Goal: Register for event/course

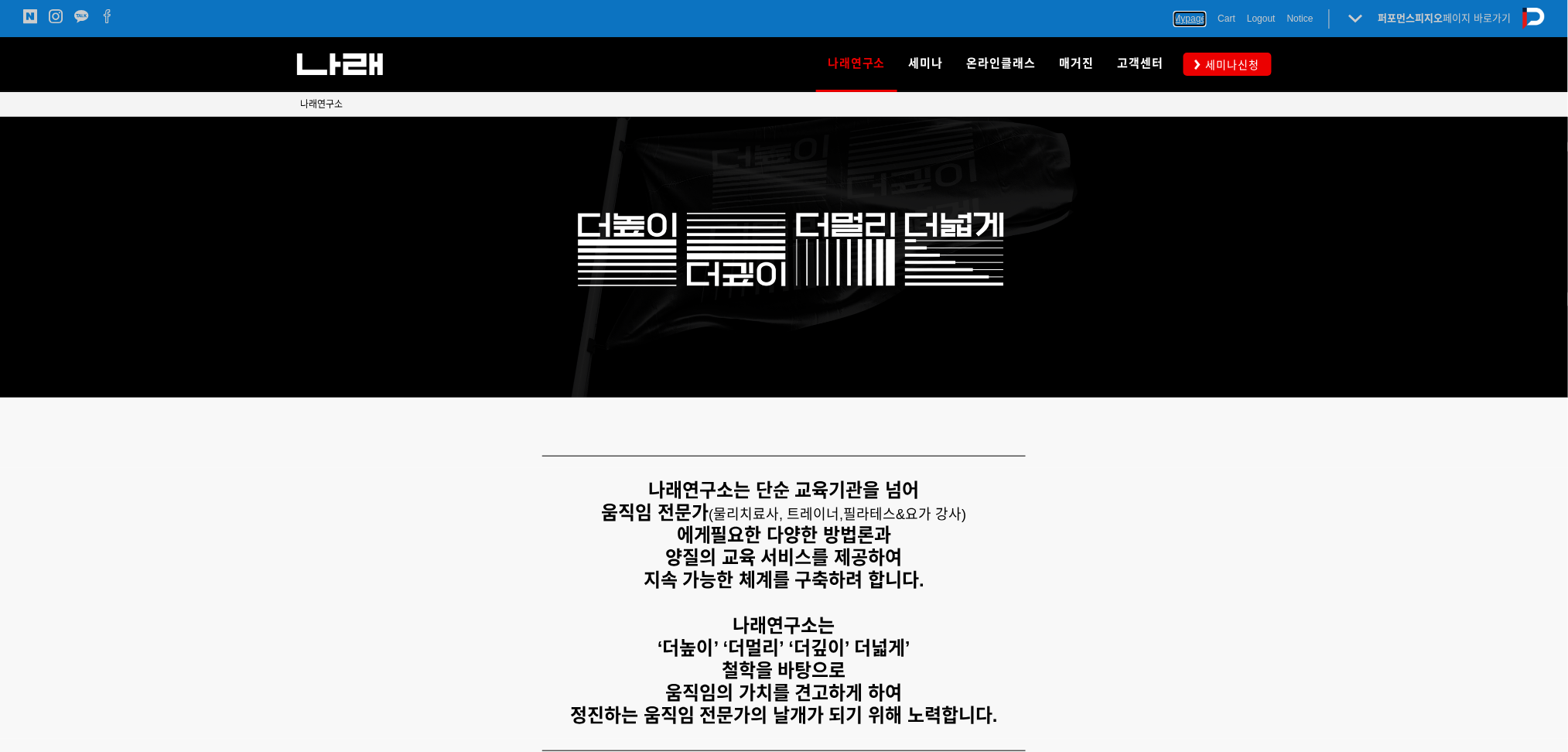
click at [1186, 20] on span "Mypage" at bounding box center [1190, 18] width 33 height 16
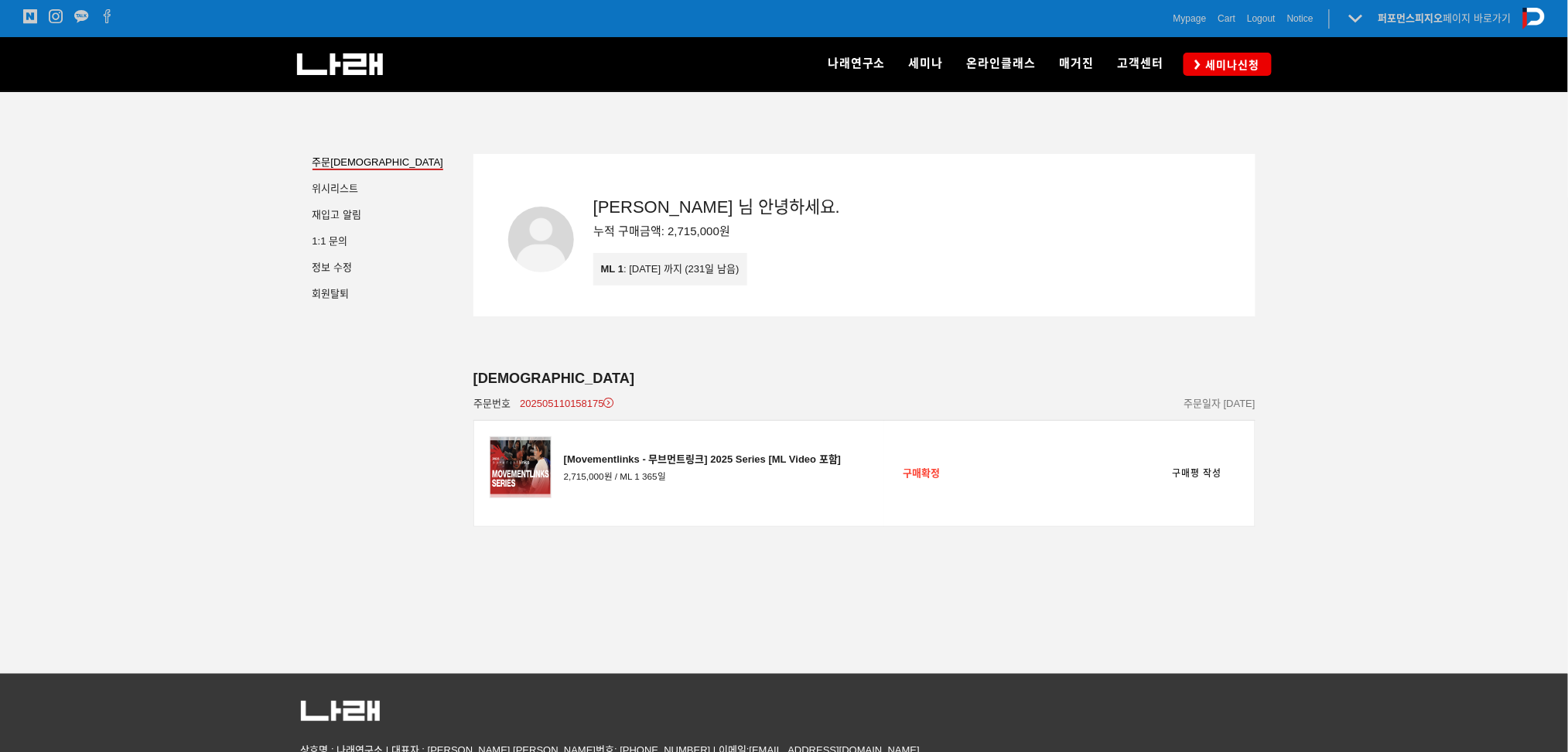
click at [1236, 51] on div "나래연구소 연구소 소개 나래연구원 ML l SPECIALISTS 세미나 MovementLinks l 무브먼트링크 ML l LOWER QUART…" at bounding box center [1003, 64] width 537 height 54
click at [1232, 61] on span "세미나신청" at bounding box center [1230, 65] width 59 height 16
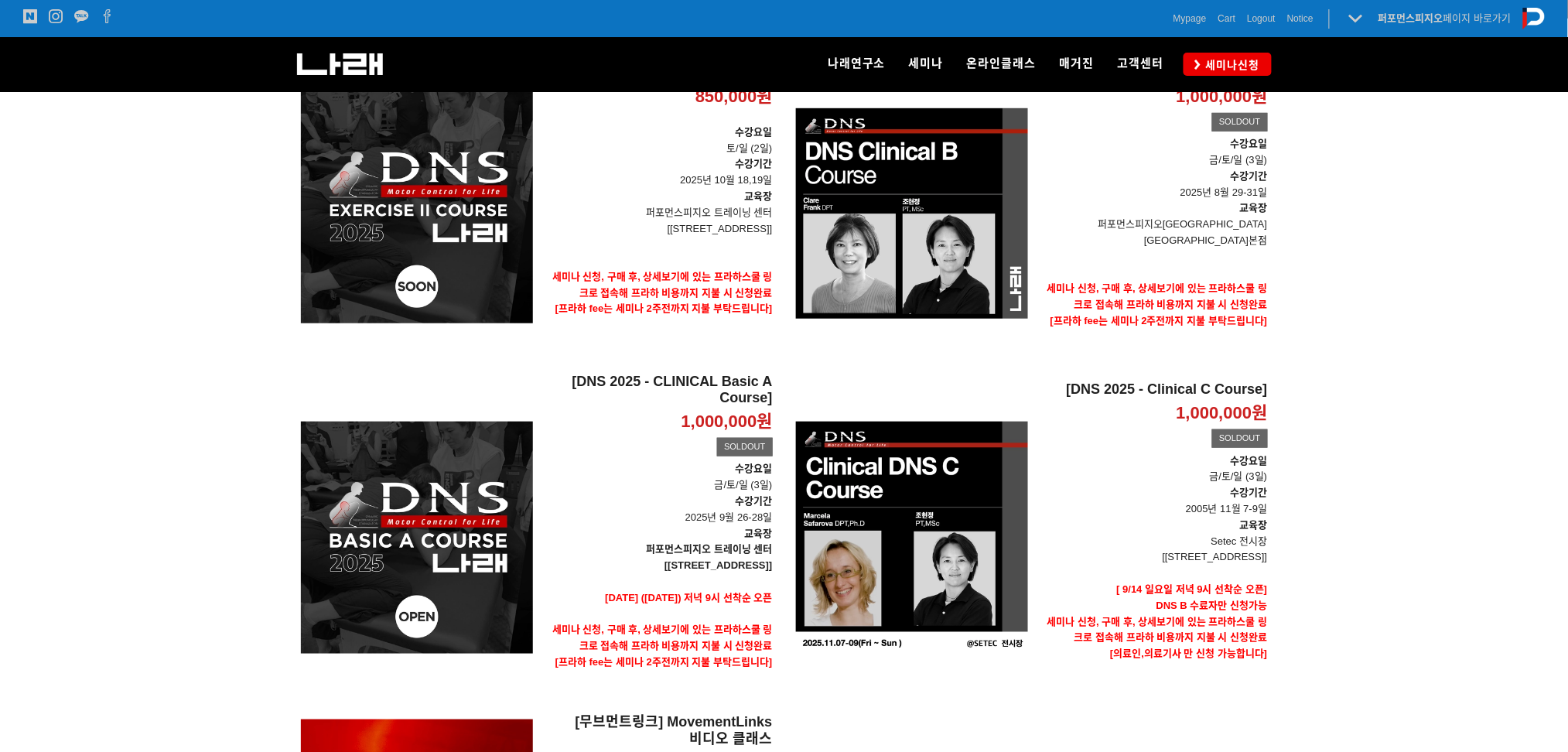
scroll to position [186, 0]
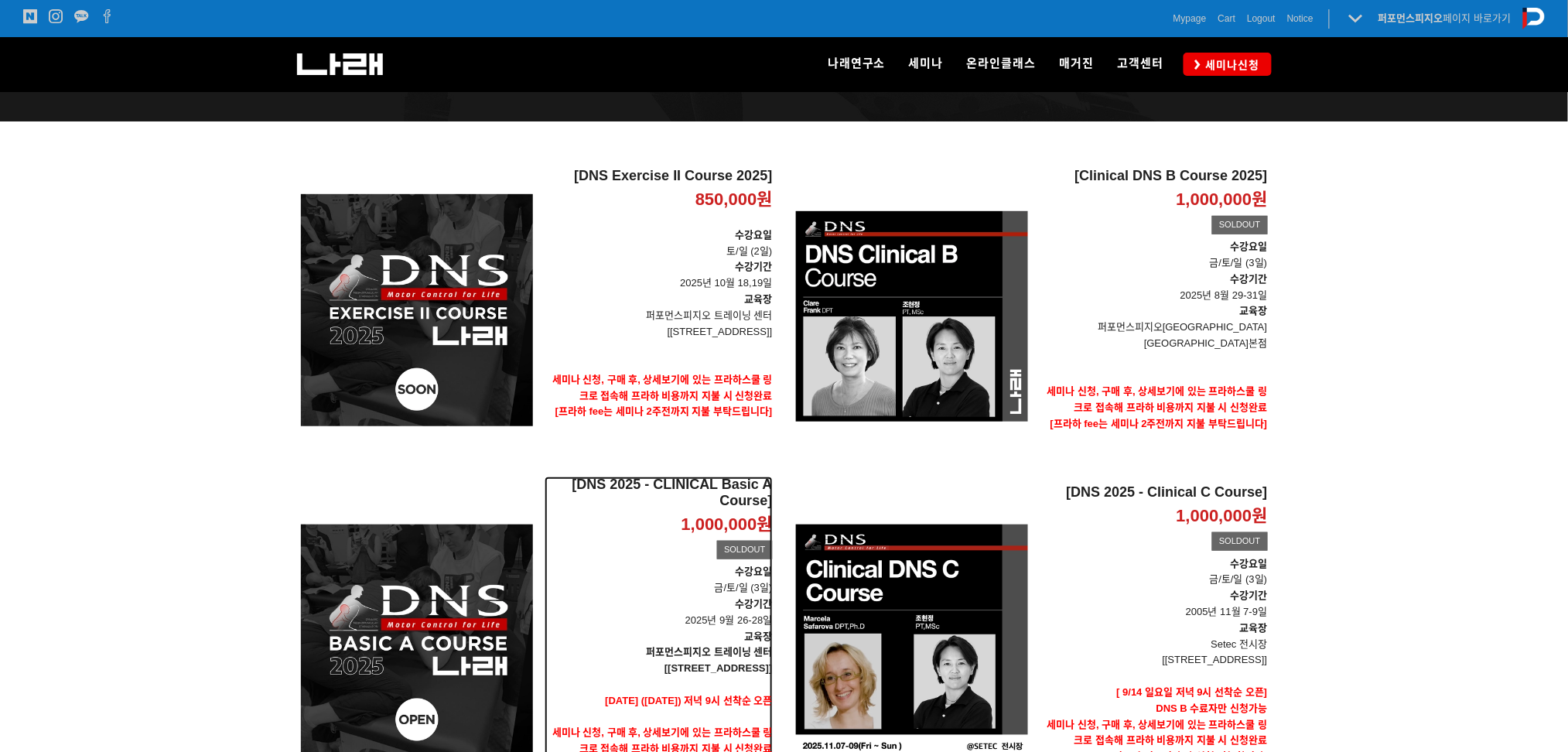
click at [616, 604] on p "수강기간 2025년 9월 26-28일" at bounding box center [659, 612] width 228 height 32
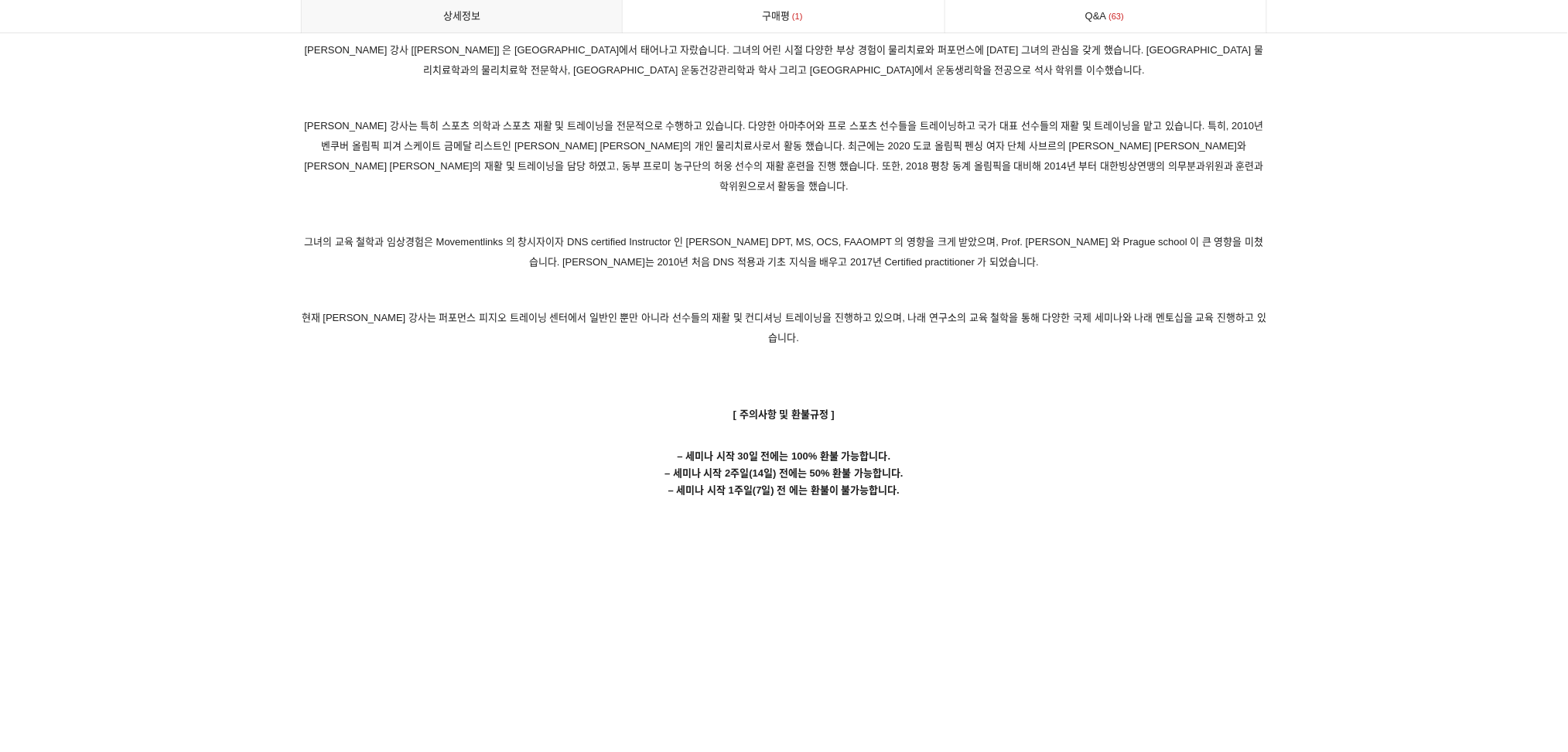
scroll to position [7734, 0]
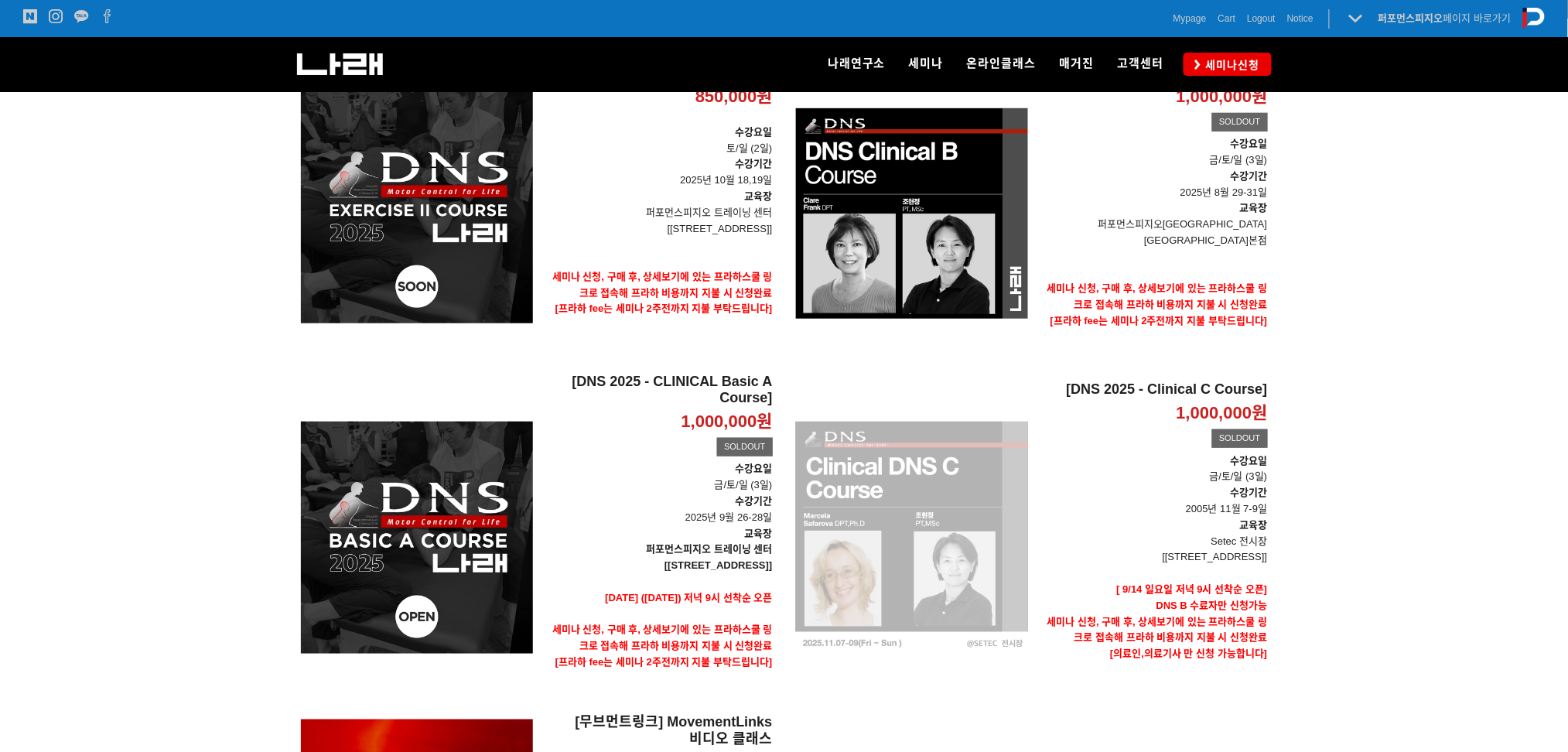
scroll to position [392, 0]
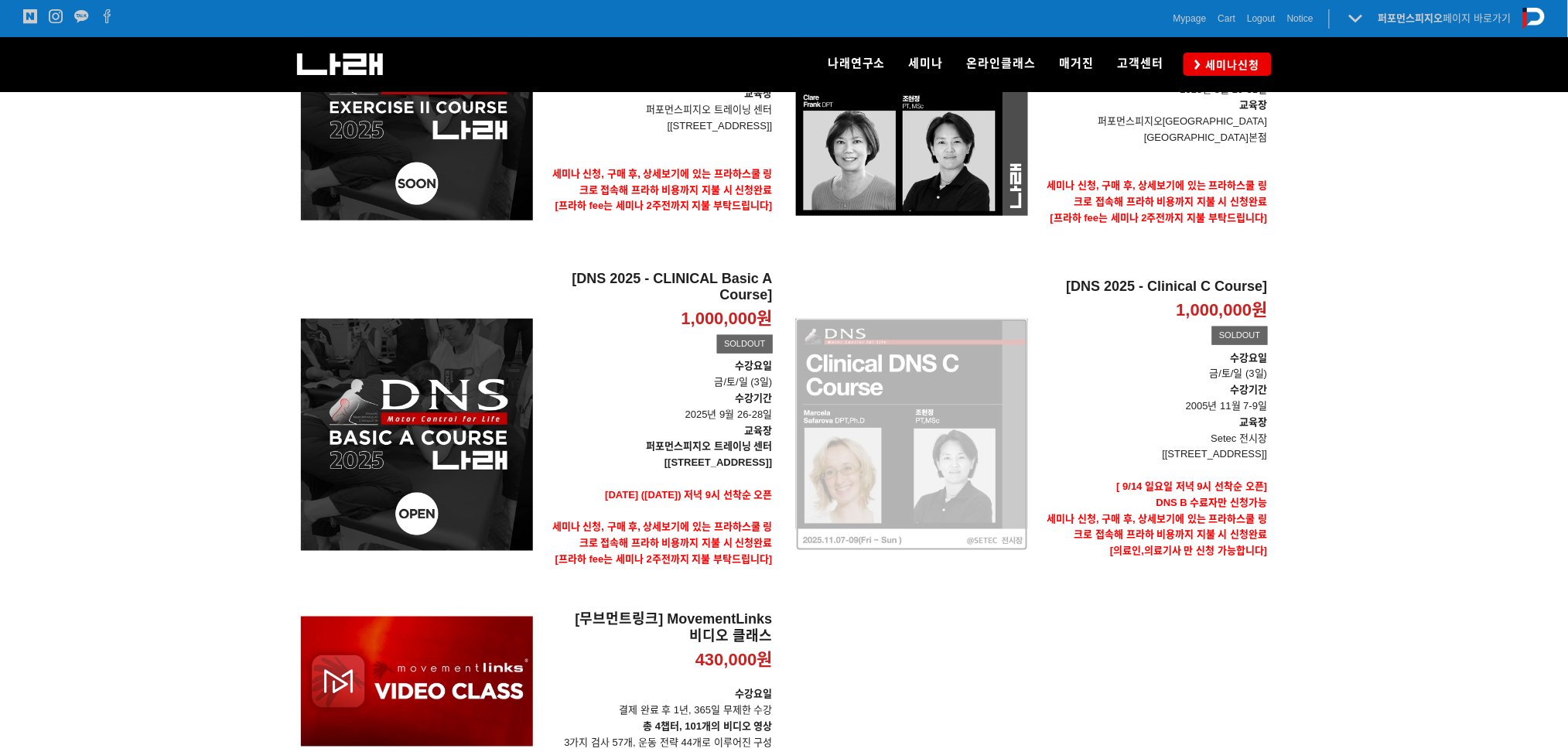
click at [949, 433] on div "[DNS 2025 - Clinical C Course] 1,000,000원 TIME SALE SOLDOUT" at bounding box center [912, 434] width 232 height 329
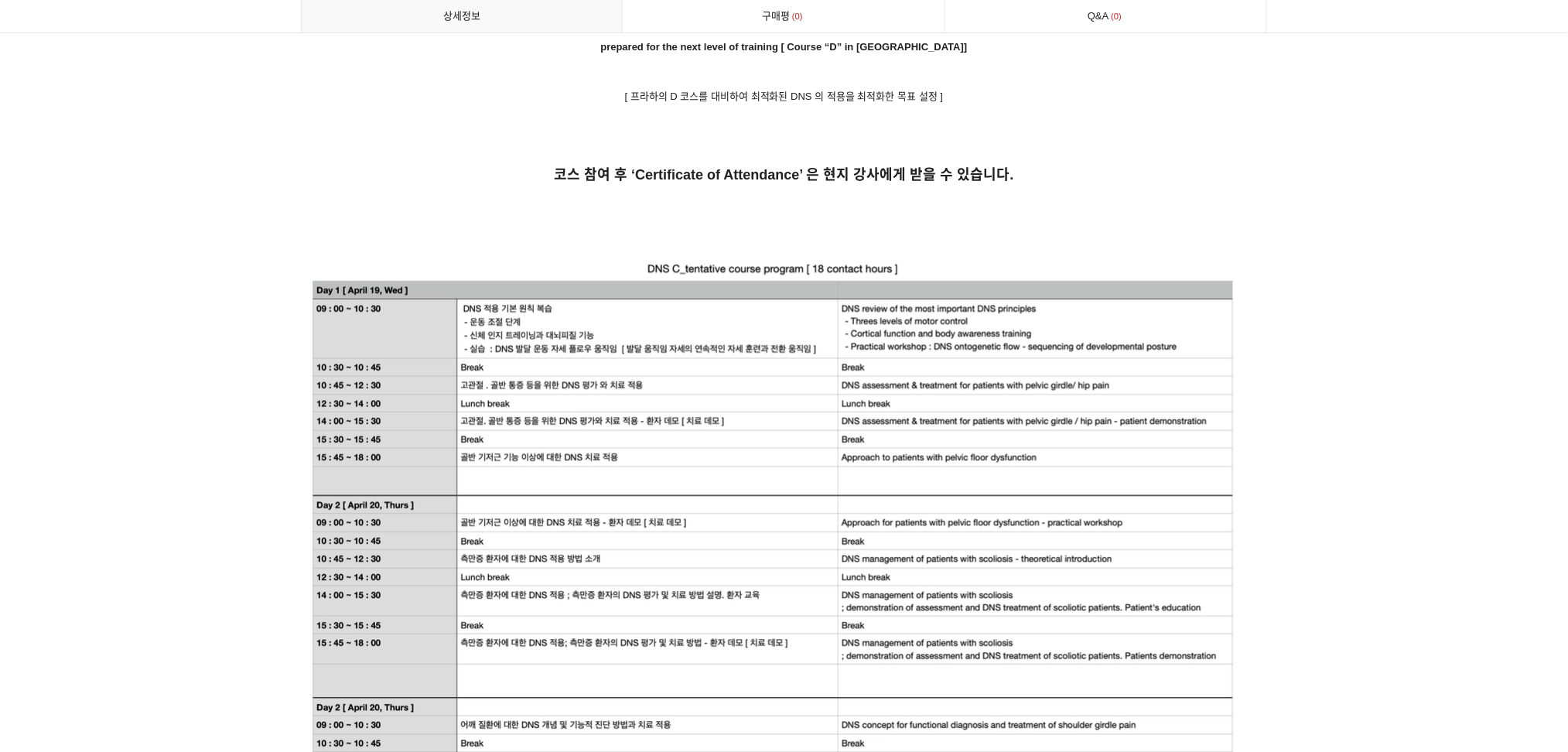
scroll to position [3609, 0]
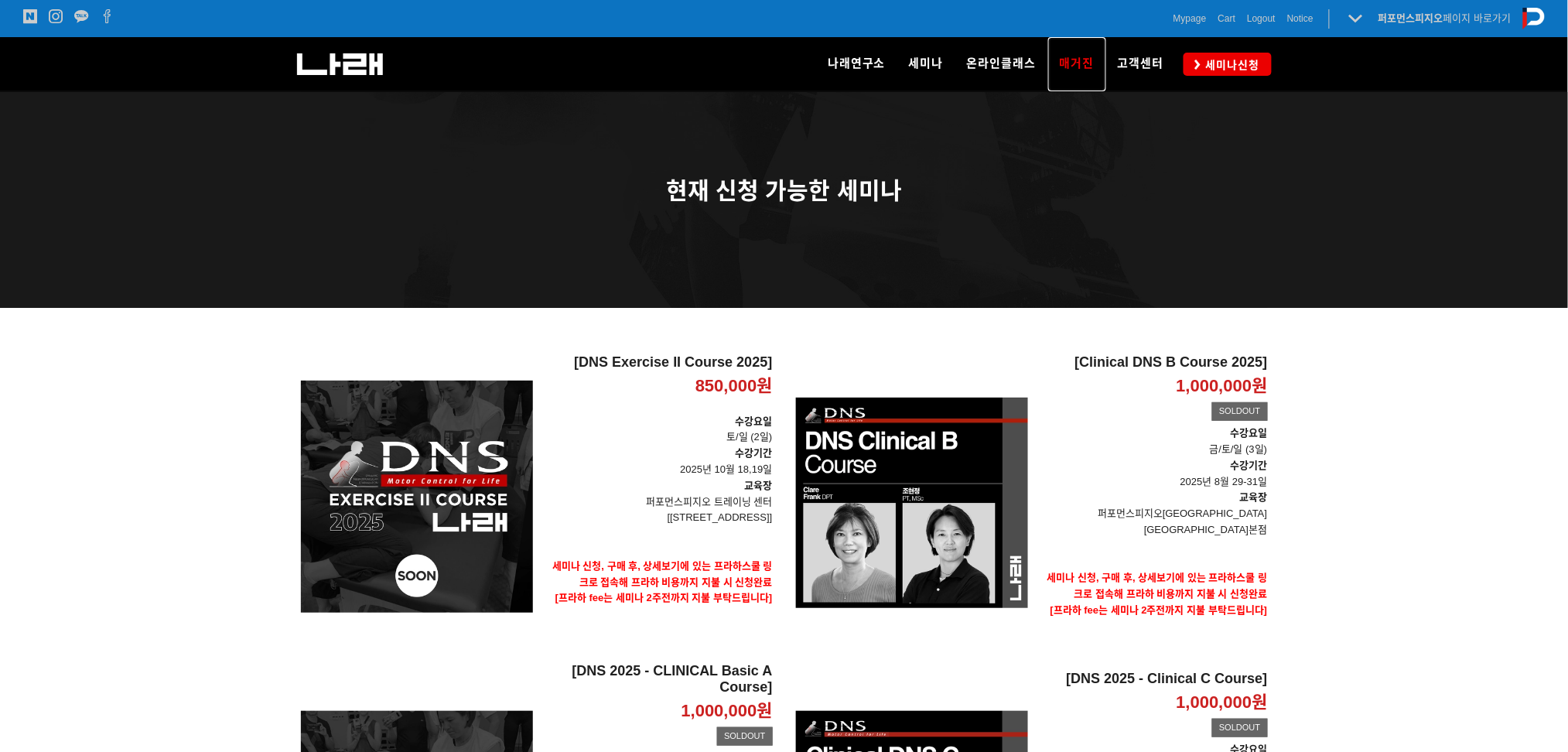
click at [1086, 52] on link "매거진" at bounding box center [1077, 64] width 58 height 54
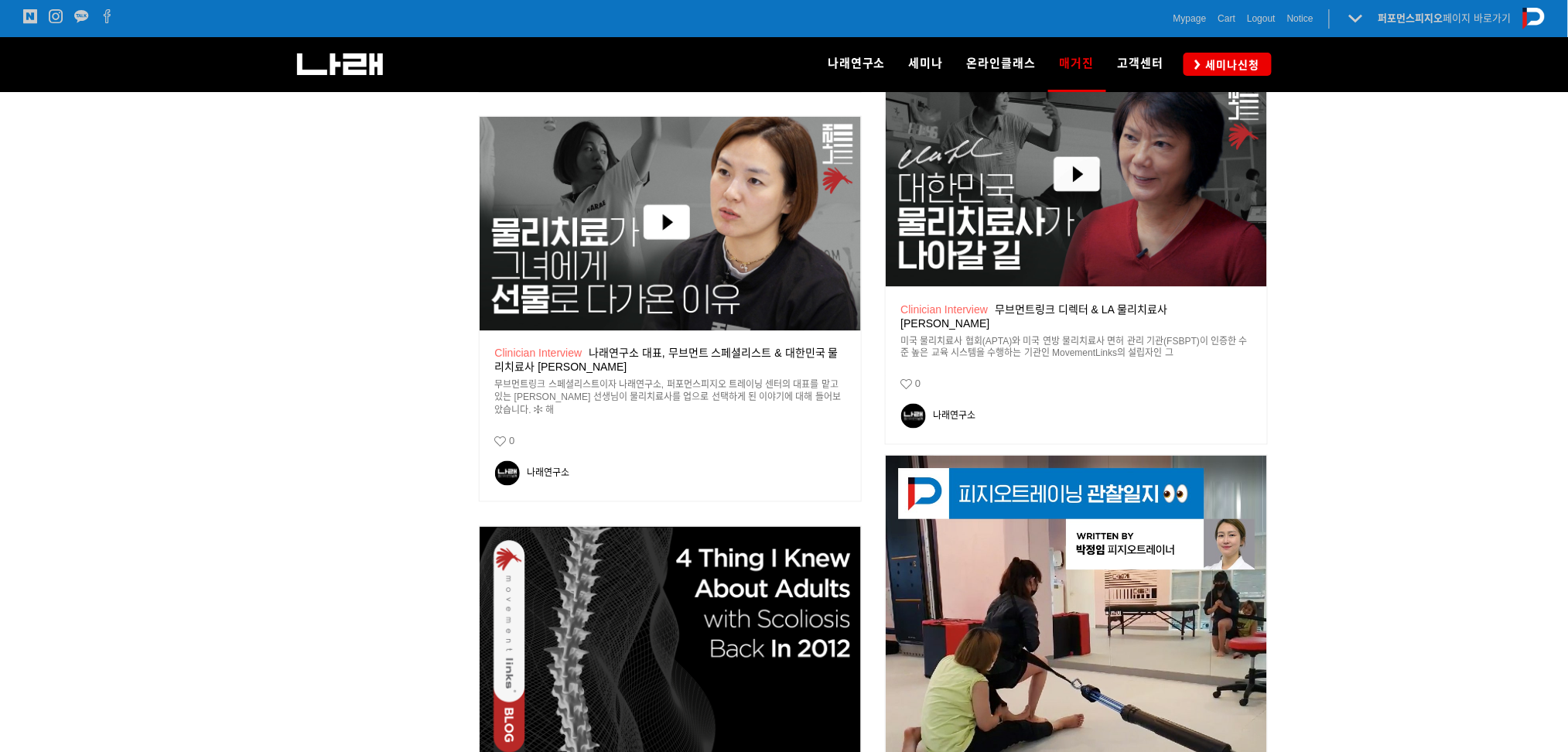
scroll to position [721, 0]
